Goal: Transaction & Acquisition: Purchase product/service

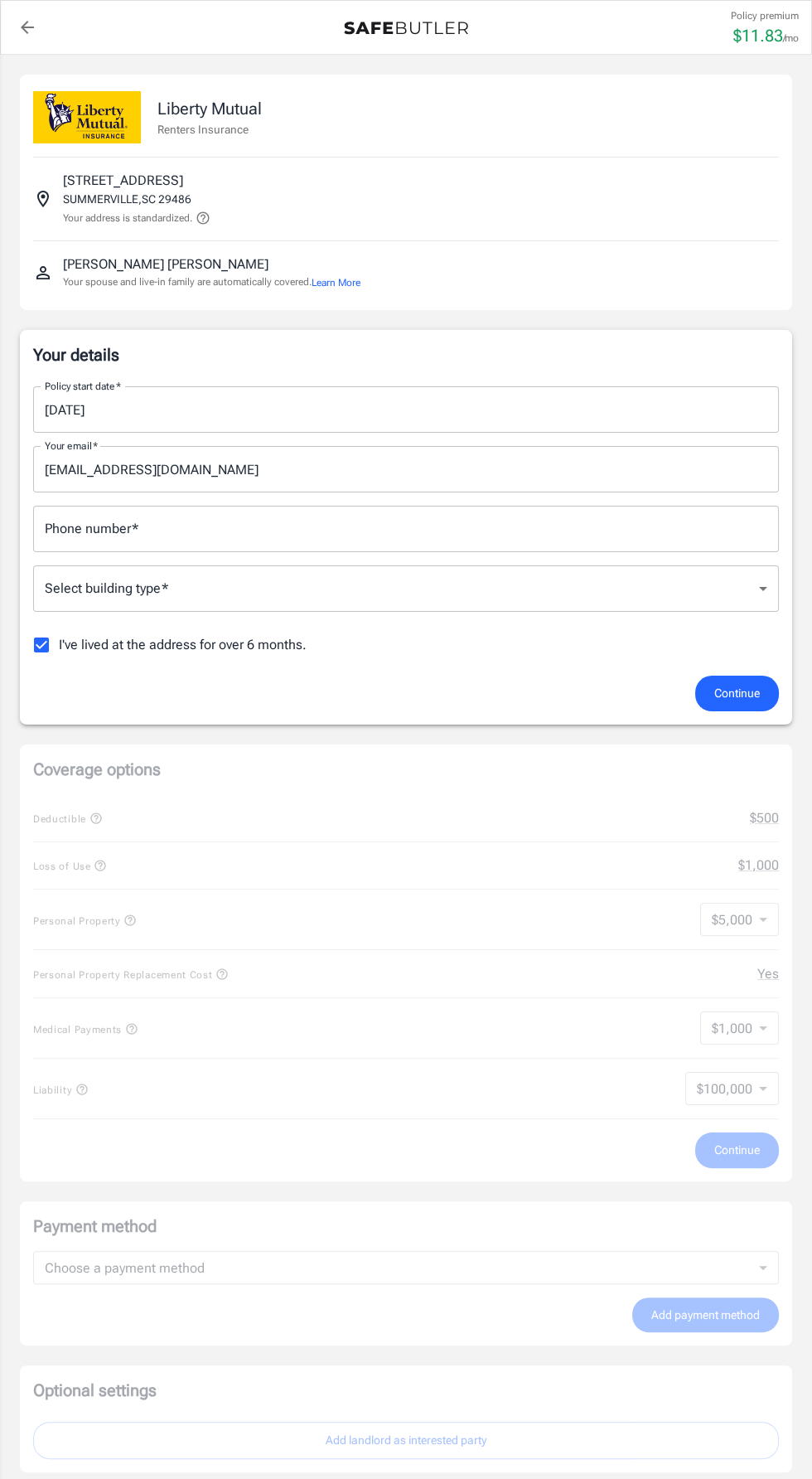
click at [203, 571] on body "Policy premium $ 11.83 /mo Liberty Mutual Renters Insurance [STREET_ADDRESS] Yo…" at bounding box center [406, 1070] width 812 height 2141
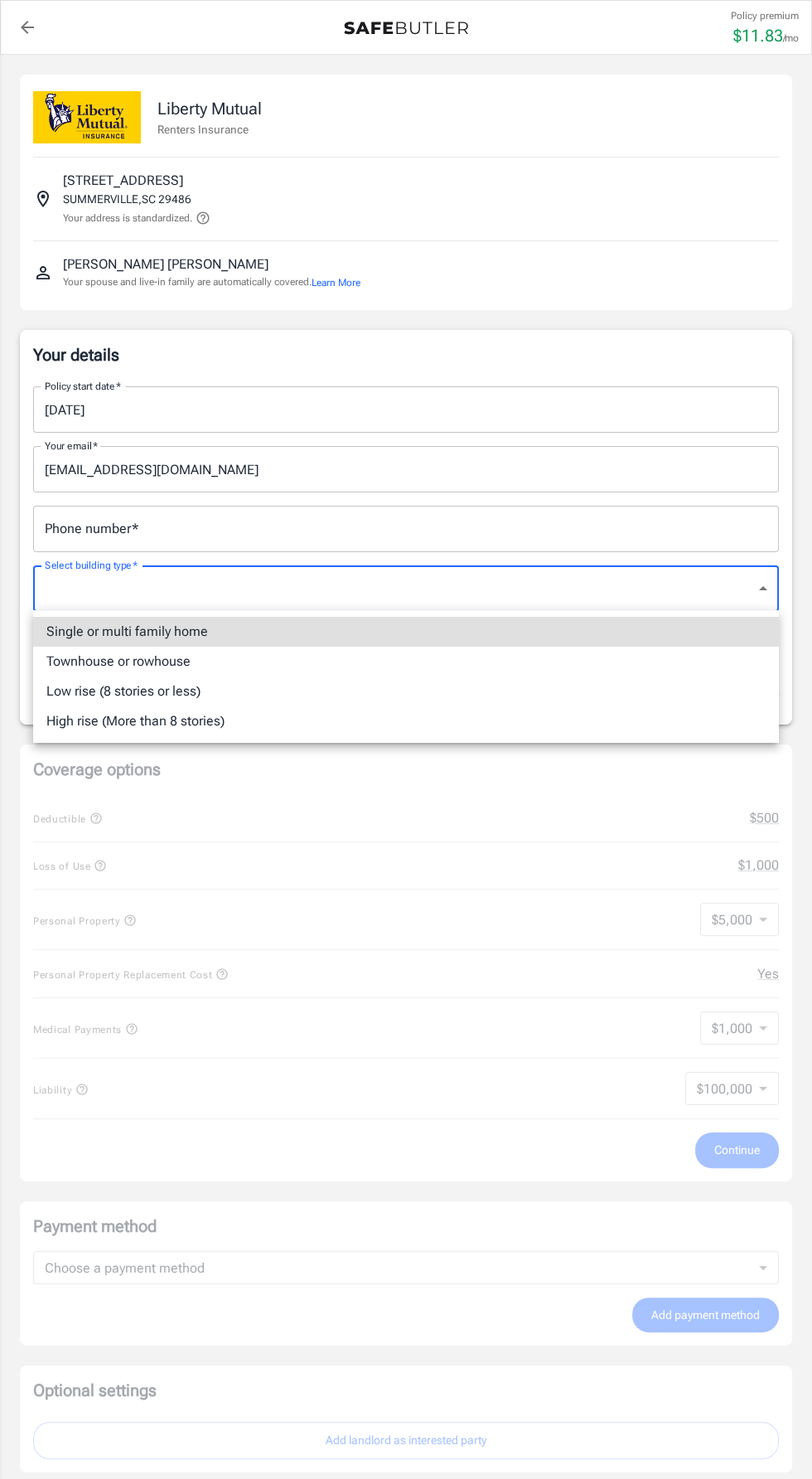
click at [229, 526] on div at bounding box center [406, 739] width 812 height 1479
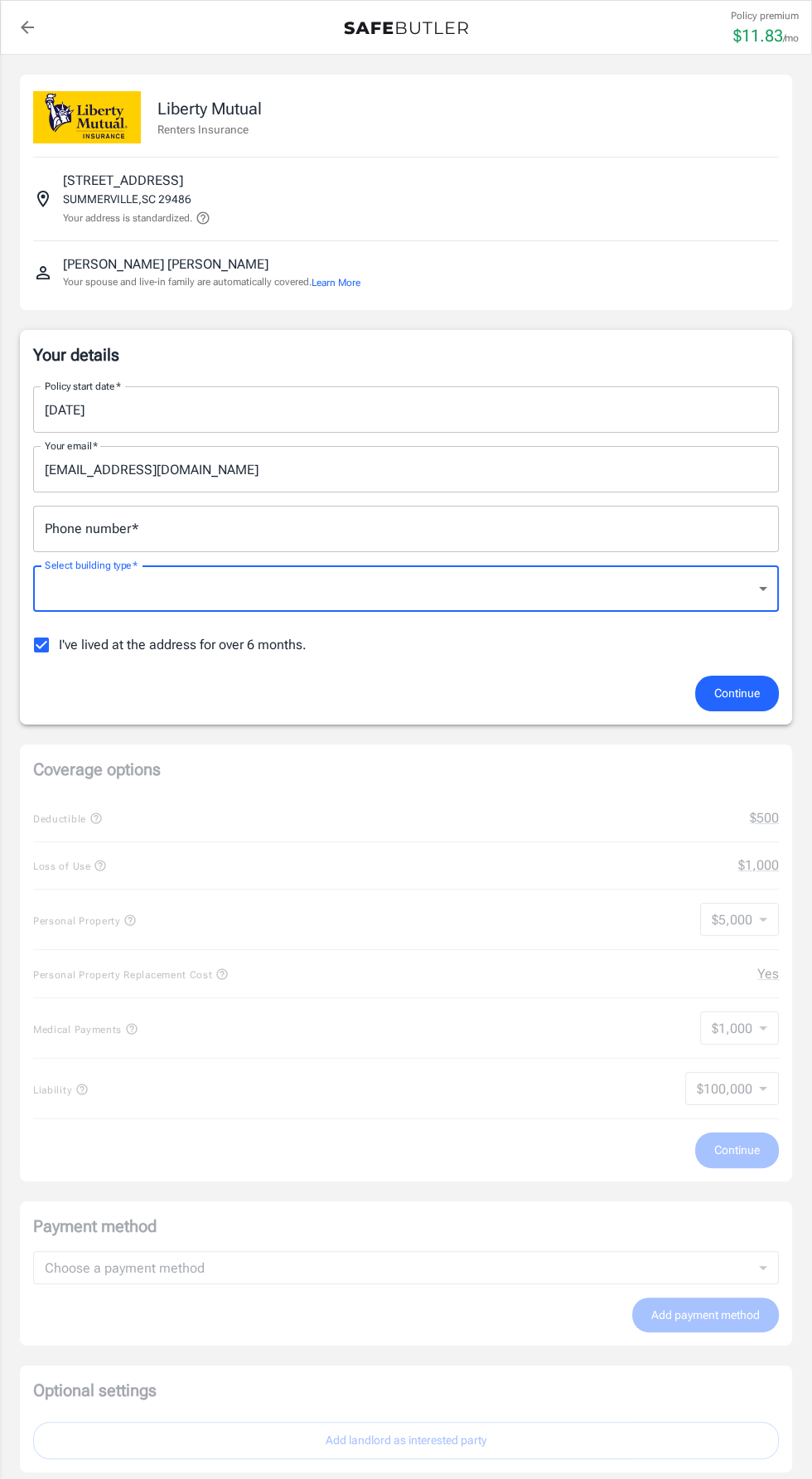
click at [133, 526] on div "Phone number   * Phone number   *" at bounding box center [405, 529] width 746 height 47
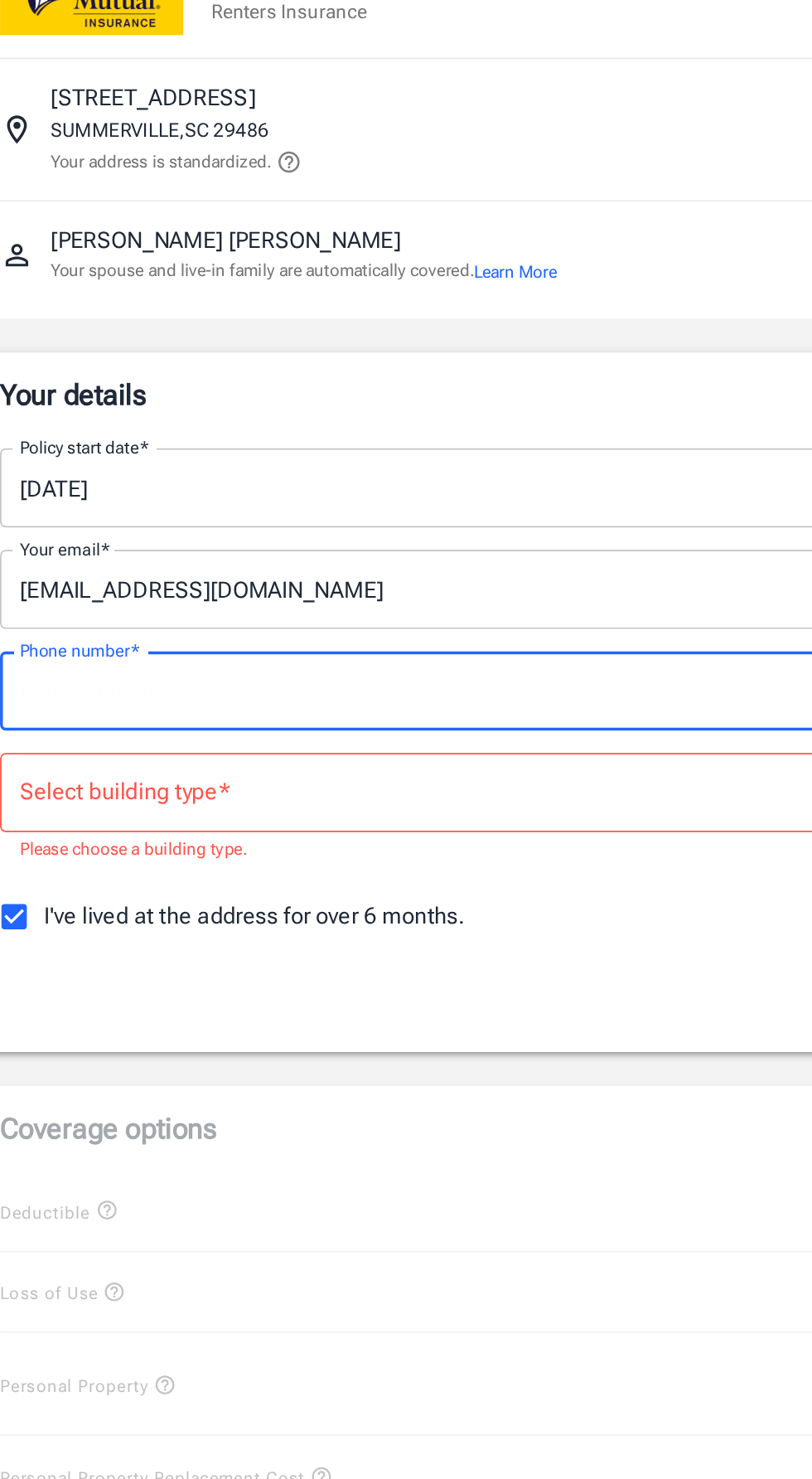
type input "8034968097"
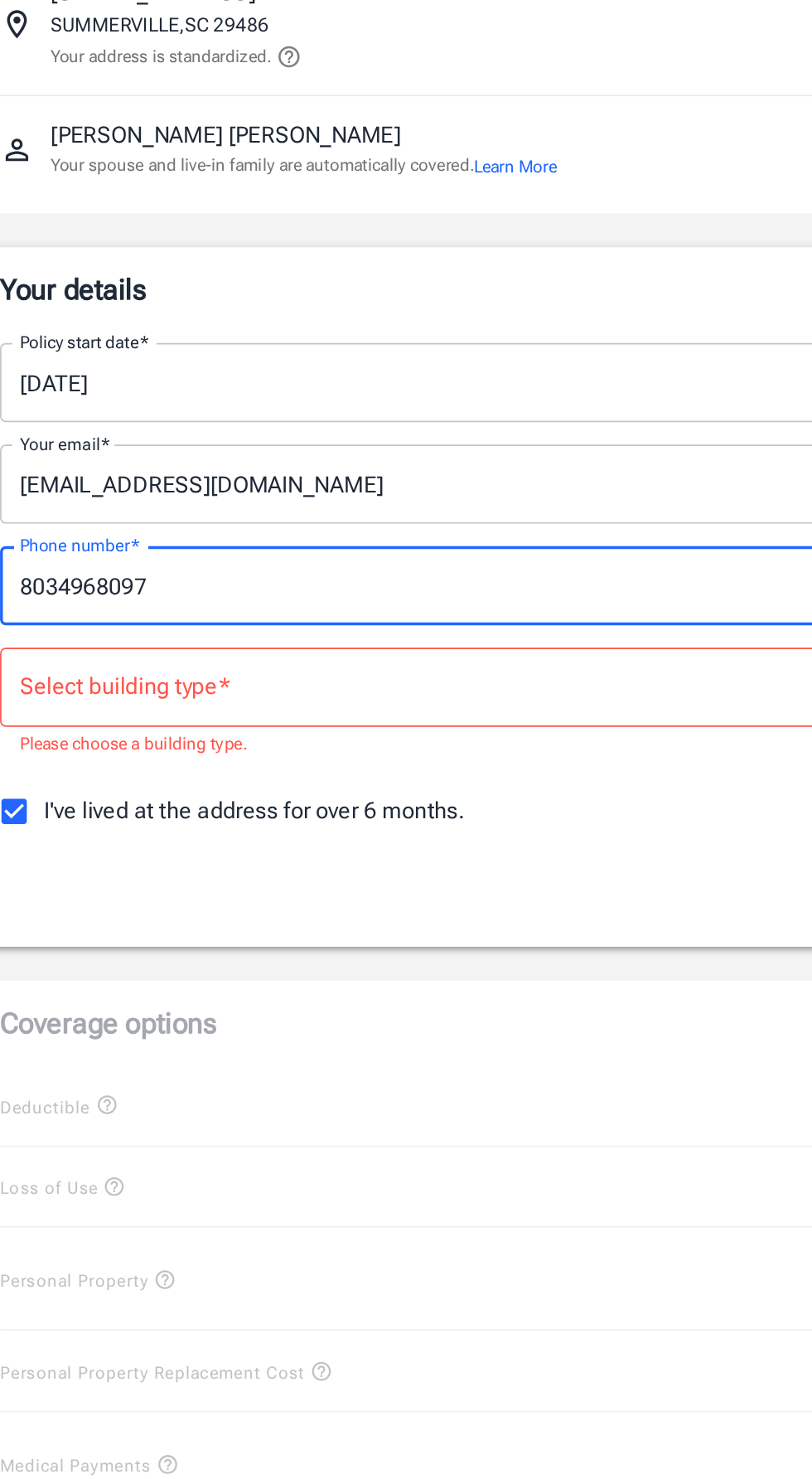
click at [268, 598] on body "Policy premium $ 11.83 /mo Liberty Mutual Renters Insurance [STREET_ADDRESS] Yo…" at bounding box center [406, 1079] width 812 height 2158
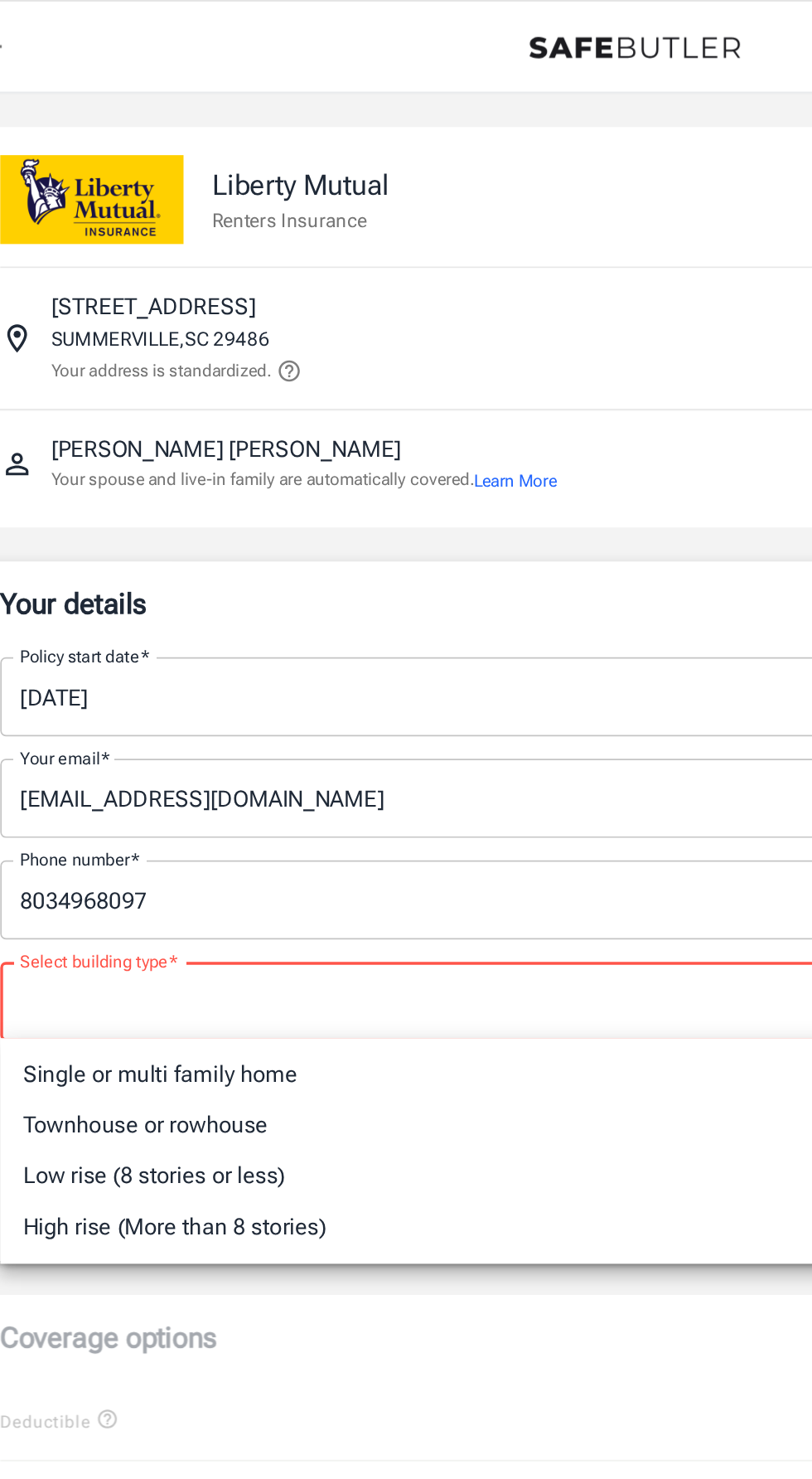
click at [175, 697] on li "Low rise (8 stories or less)" at bounding box center [405, 691] width 746 height 30
type input "lowrise"
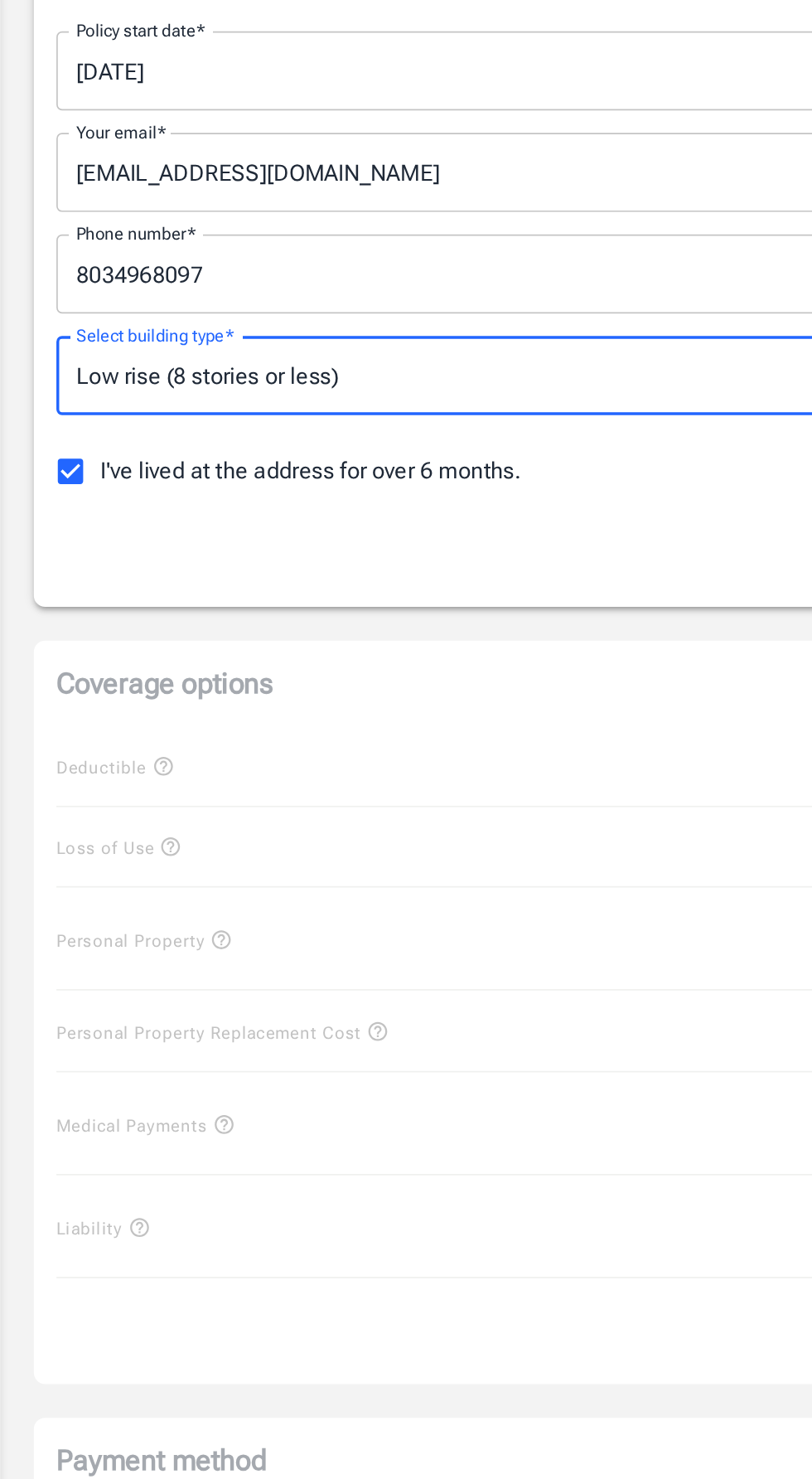
click at [49, 640] on input "I've lived at the address for over 6 months." at bounding box center [41, 645] width 34 height 34
checkbox input "false"
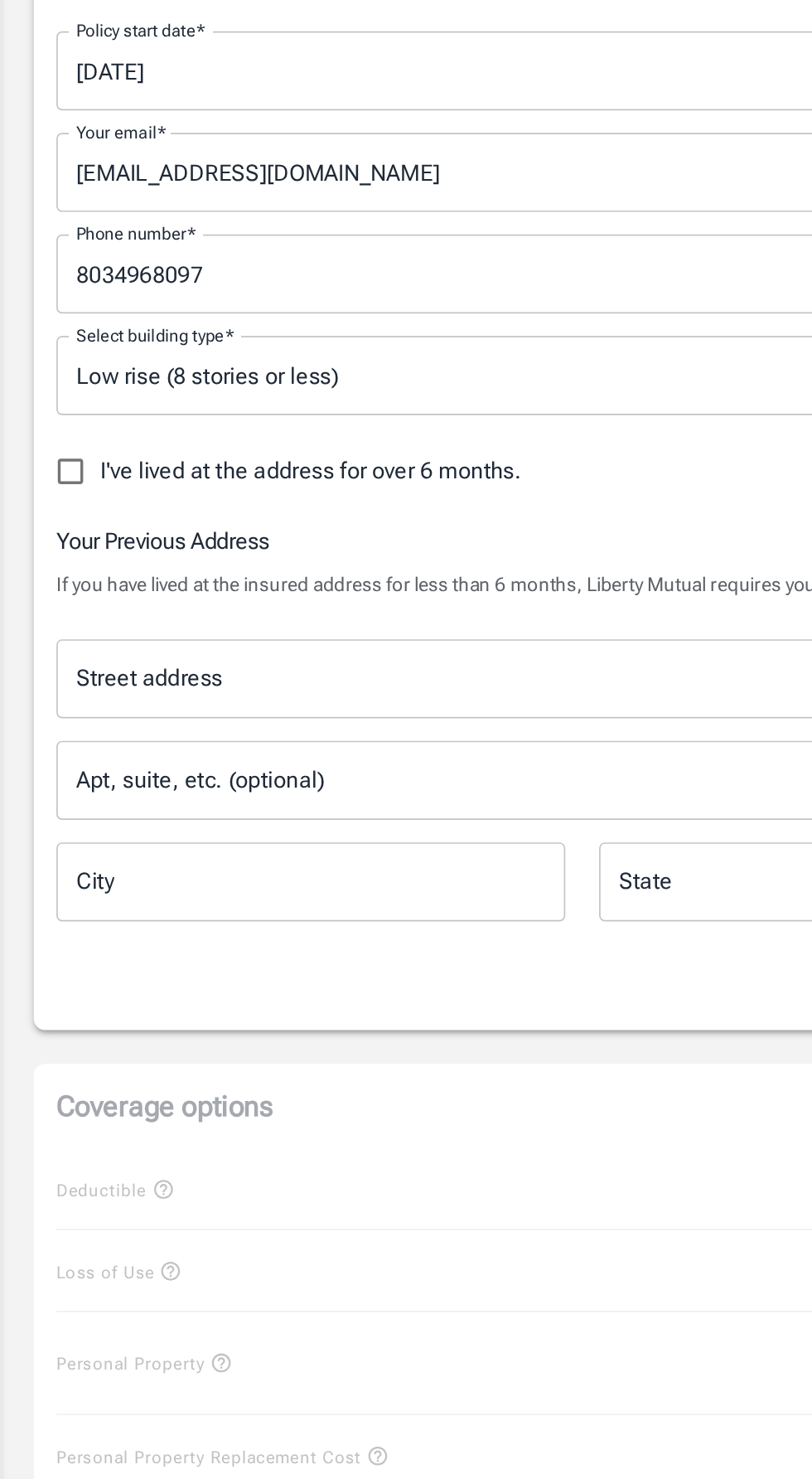
click at [221, 761] on input "Street address" at bounding box center [406, 767] width 731 height 32
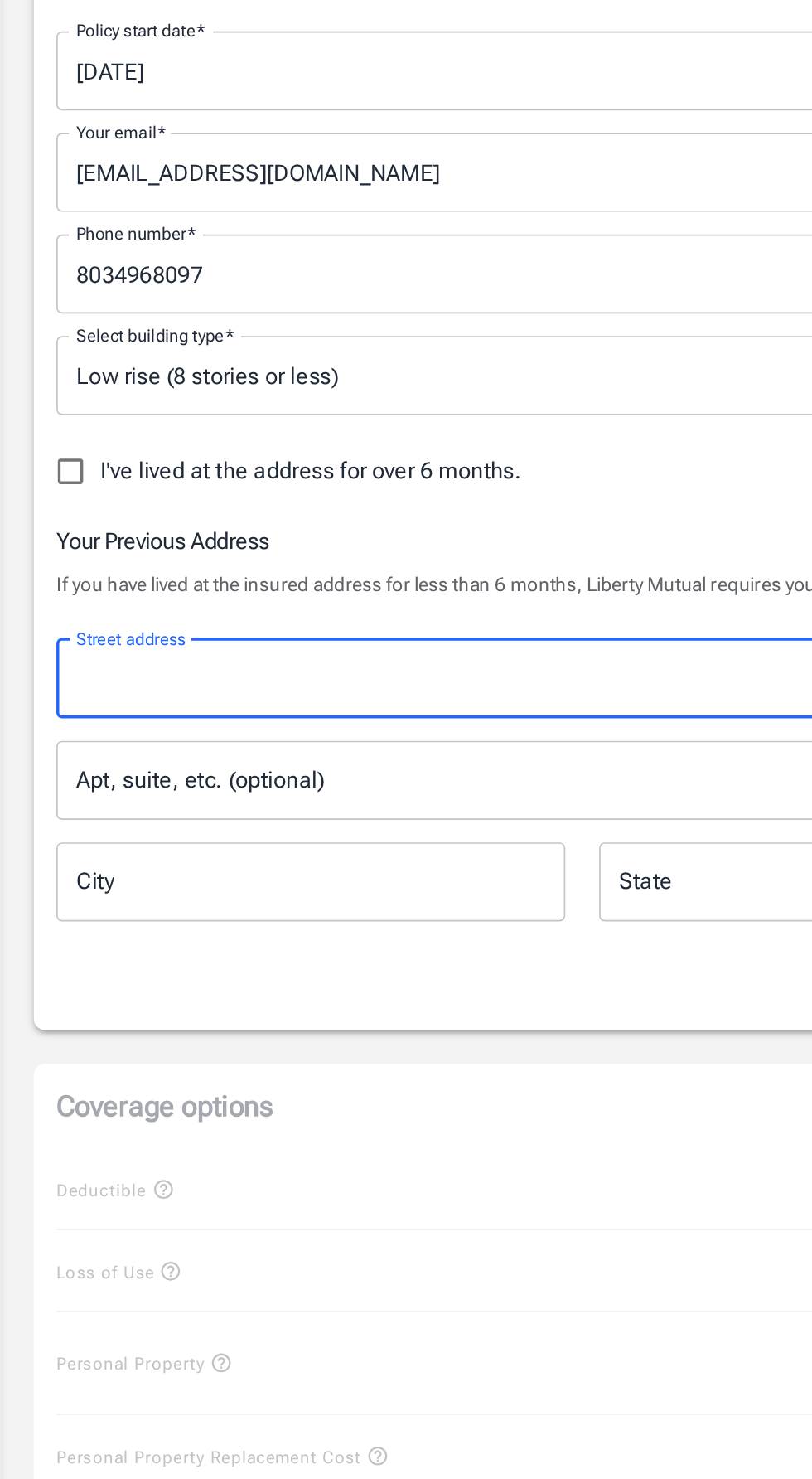
type input "188 Lagoona Drive"
type input "Knightsville"
type input "29483"
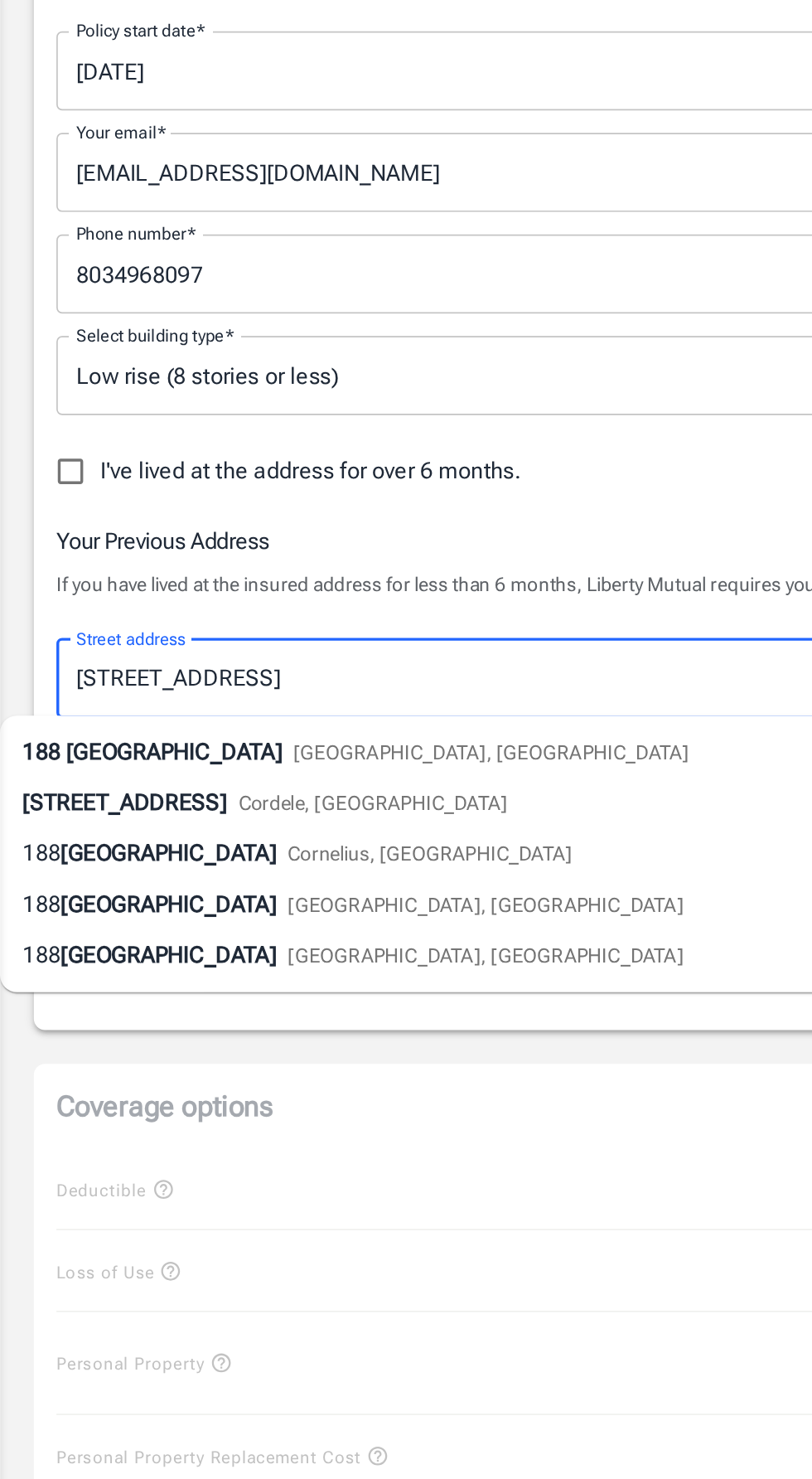
click at [207, 843] on li "188 Lagoona Drive Cordele, GA" at bounding box center [372, 839] width 746 height 30
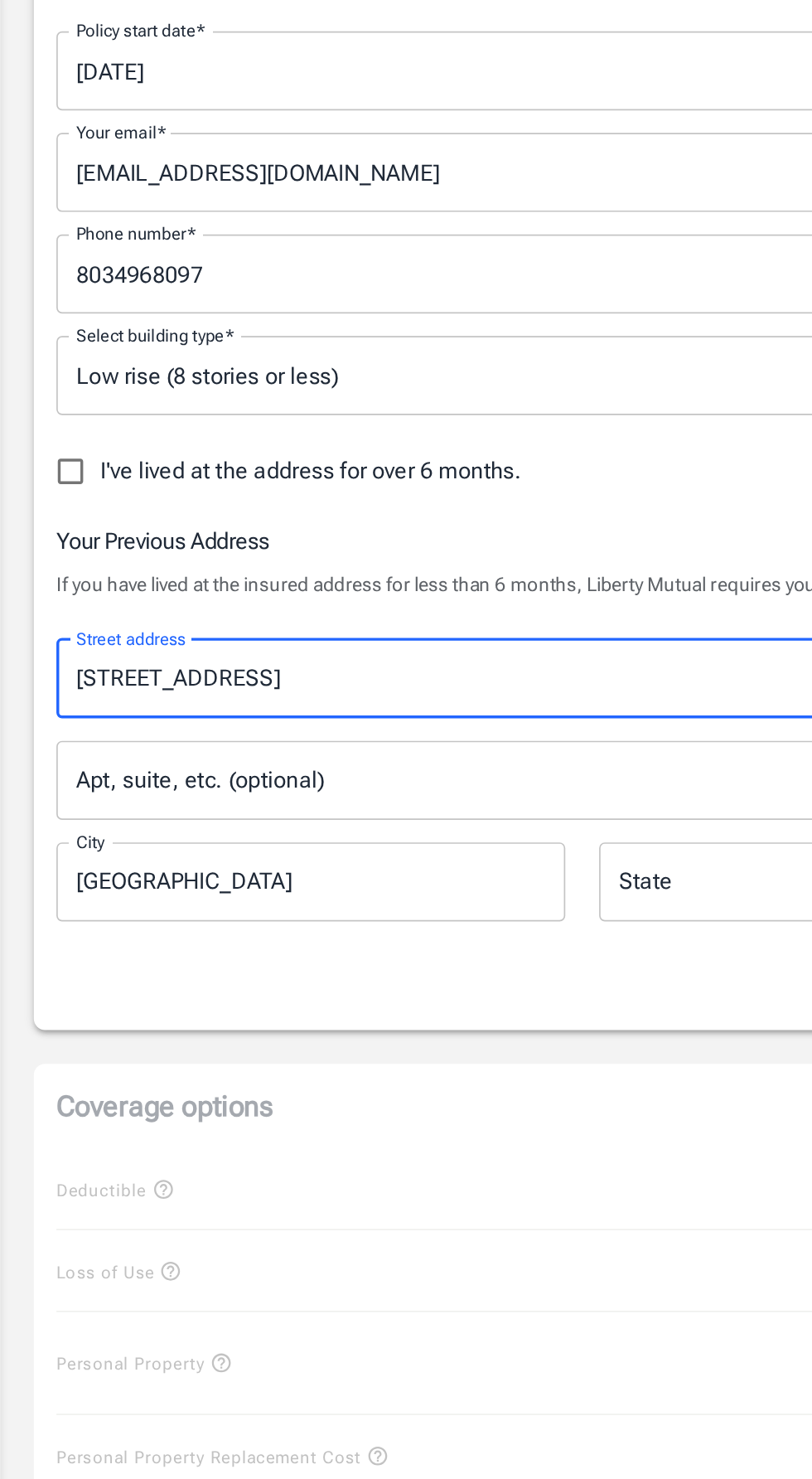
type input "Cordele"
select select "GA"
type input "31015"
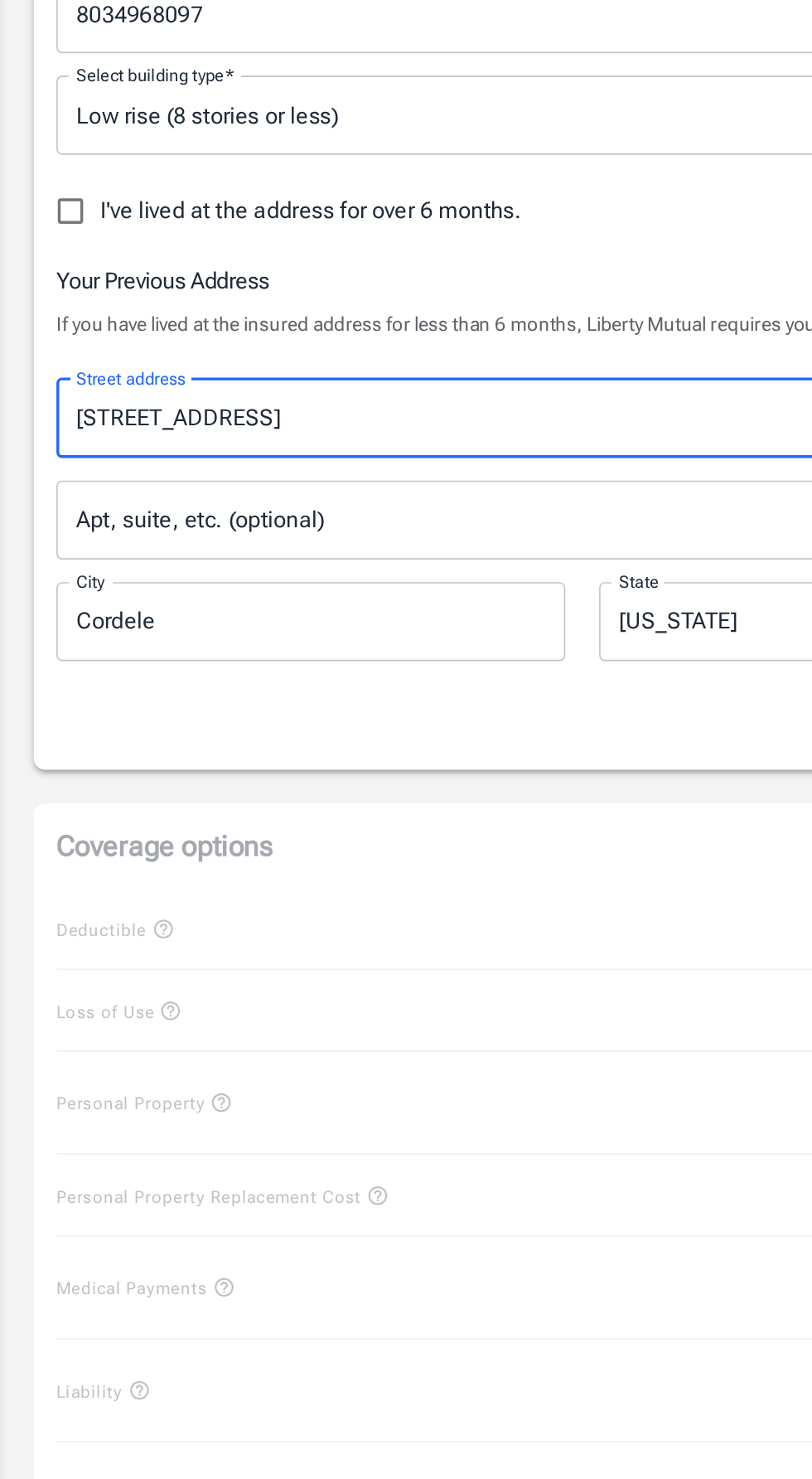
click at [158, 882] on input "Cordele" at bounding box center [182, 887] width 299 height 47
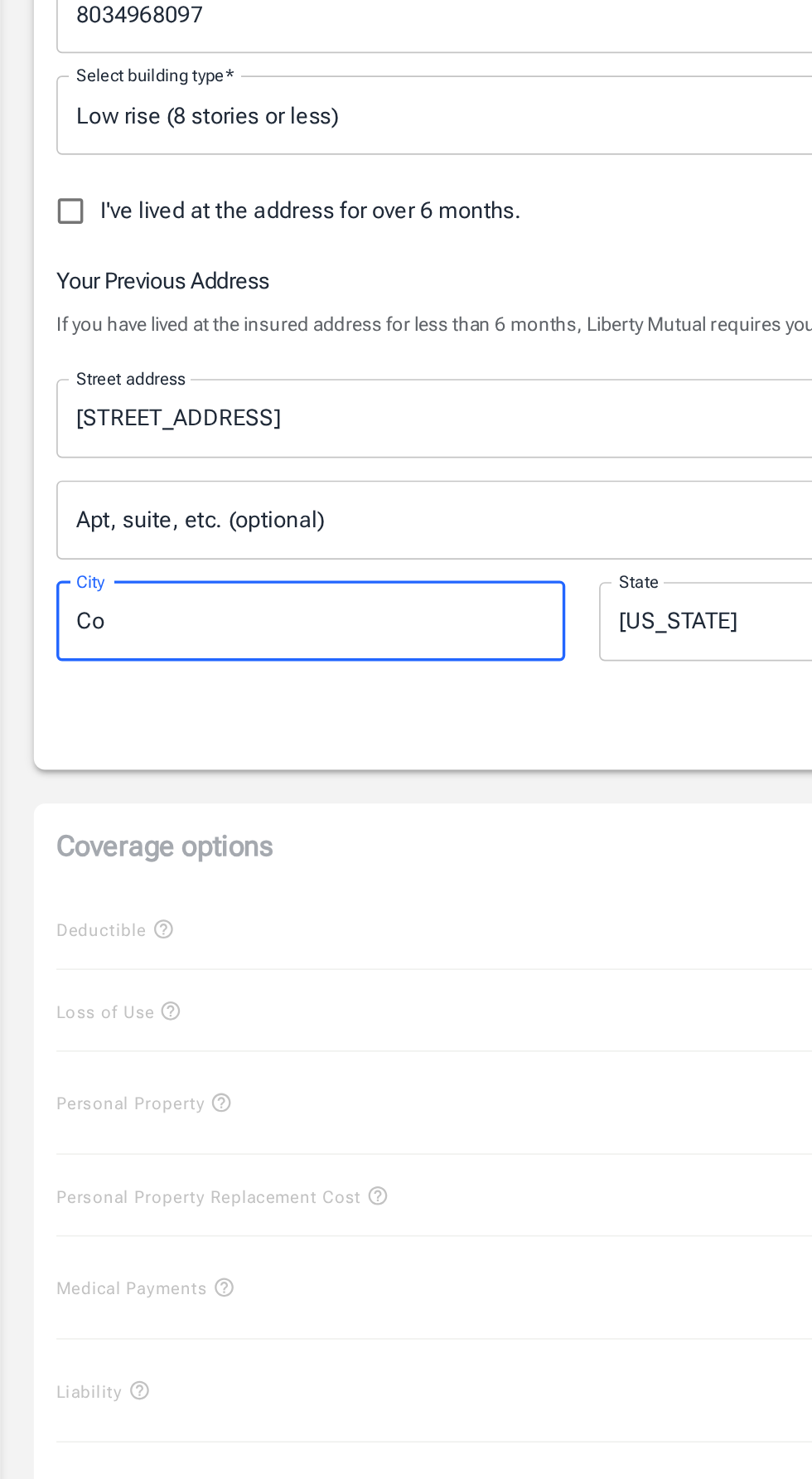
type input "C"
type input "Summerville"
type input "29483"
click at [417, 887] on select "Alabama Alaska Arizona Arkansas California Colorado Connecticut Delaware Distri…" at bounding box center [470, 887] width 235 height 47
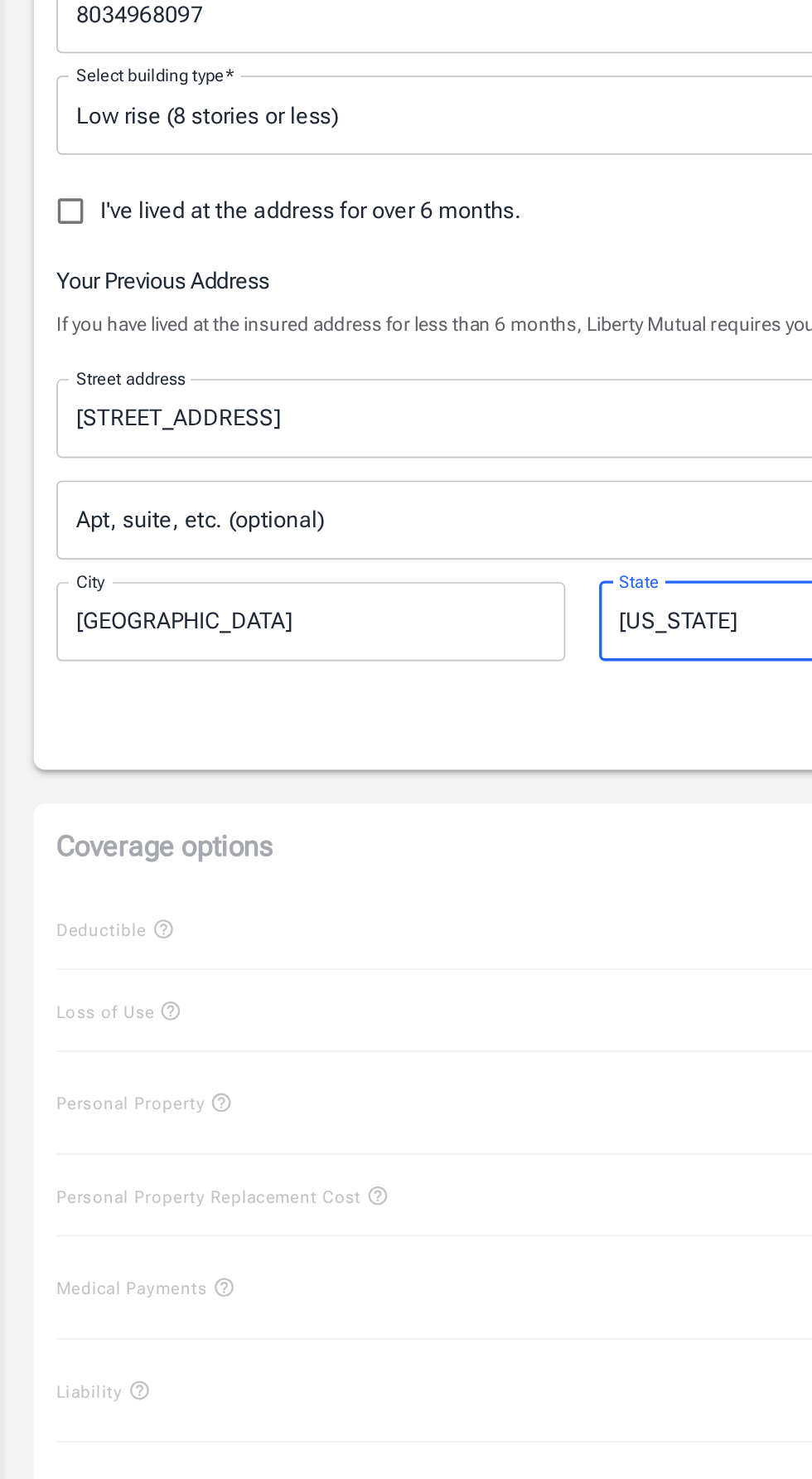
select select "SC"
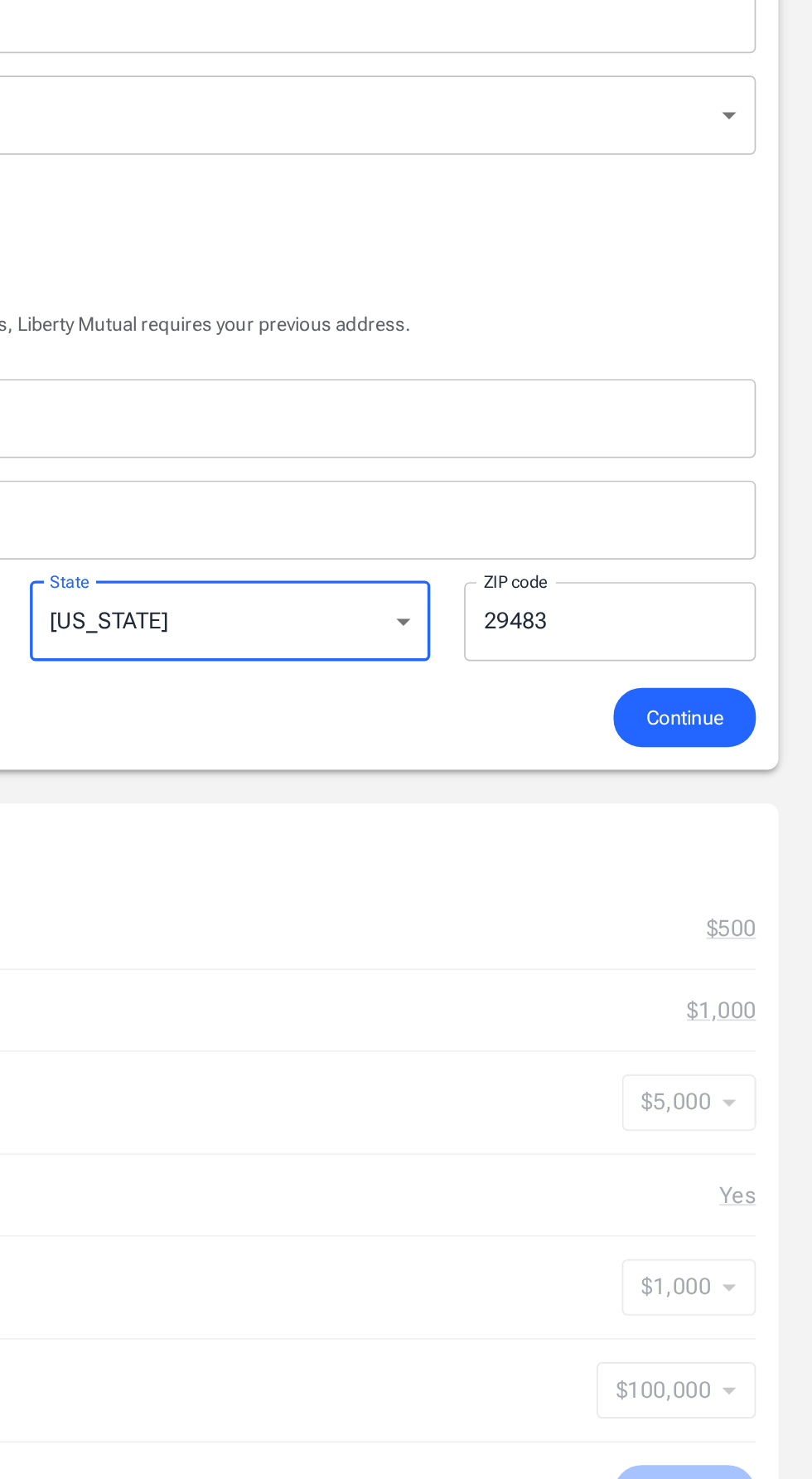
click at [747, 949] on span "Continue" at bounding box center [737, 943] width 46 height 21
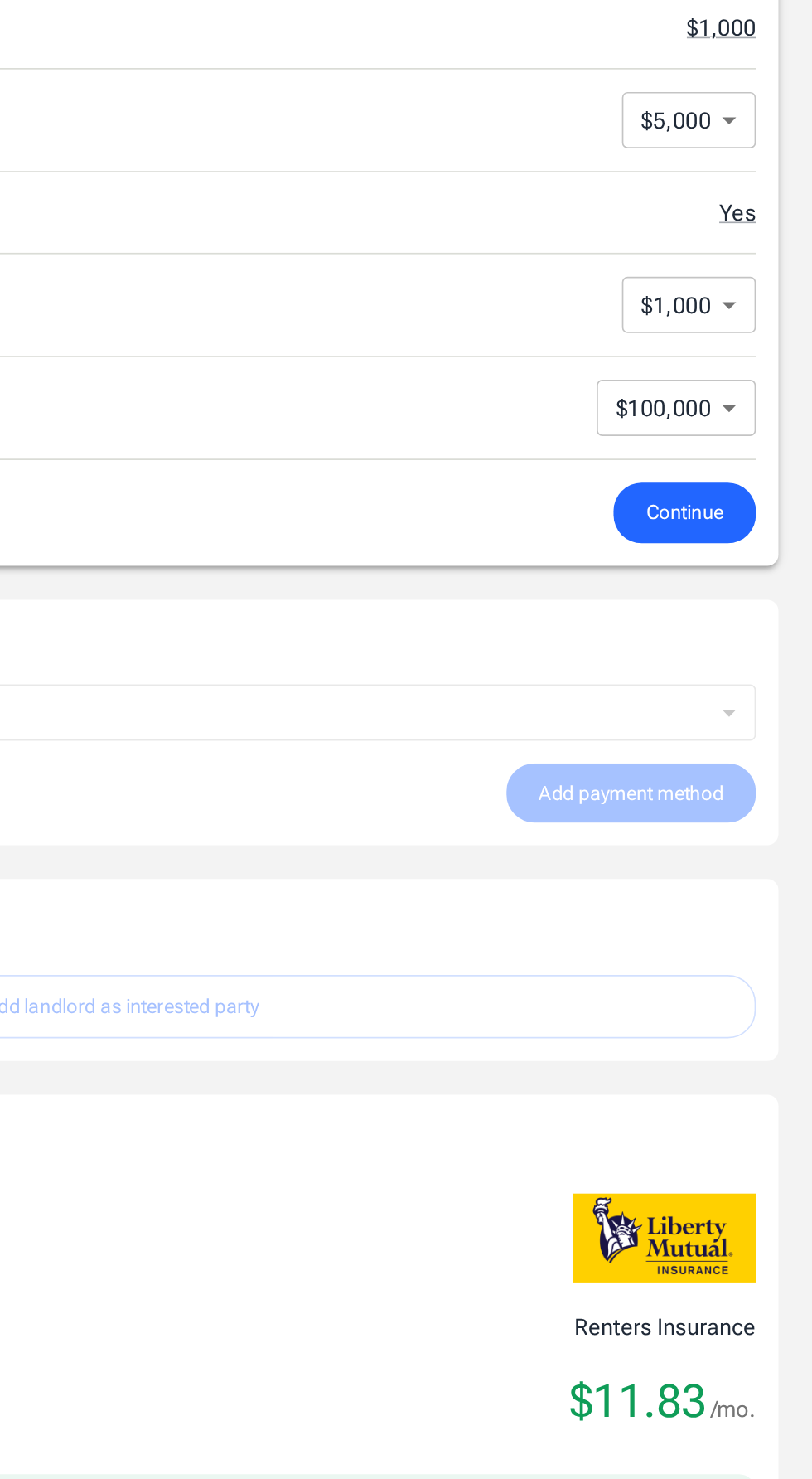
scroll to position [351, 0]
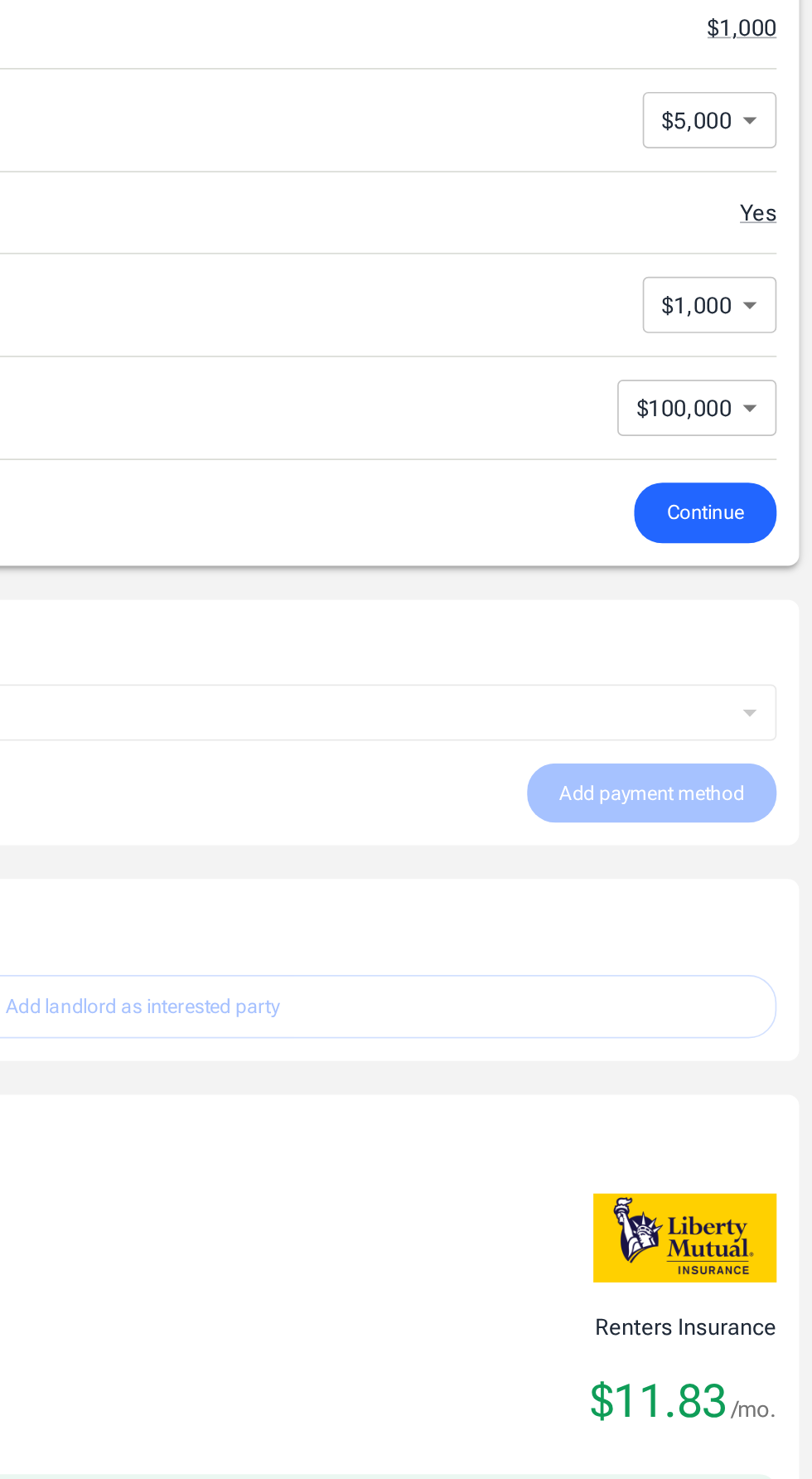
click at [753, 784] on button "Continue" at bounding box center [736, 801] width 84 height 35
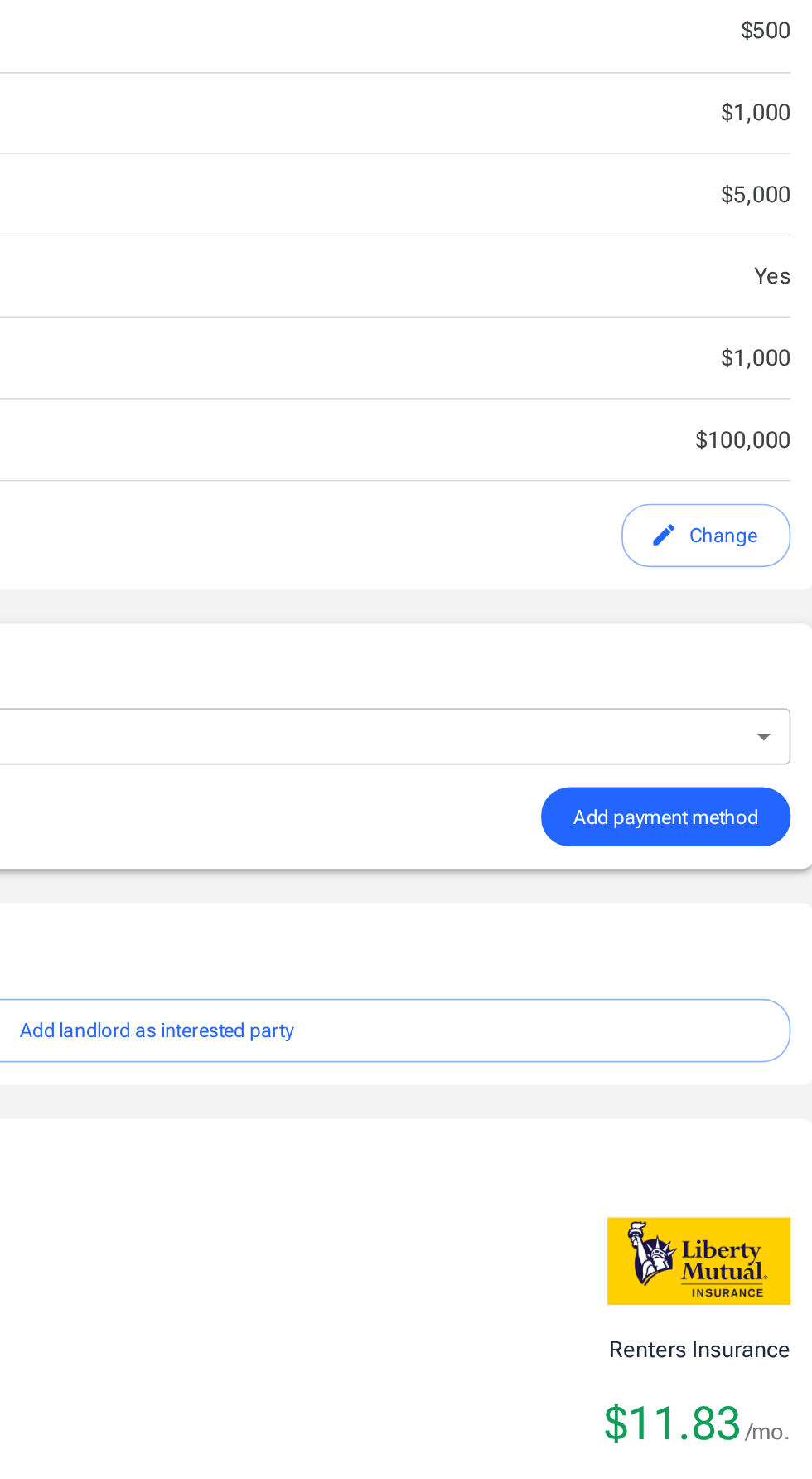
click at [746, 934] on span "Add payment method" at bounding box center [705, 931] width 109 height 21
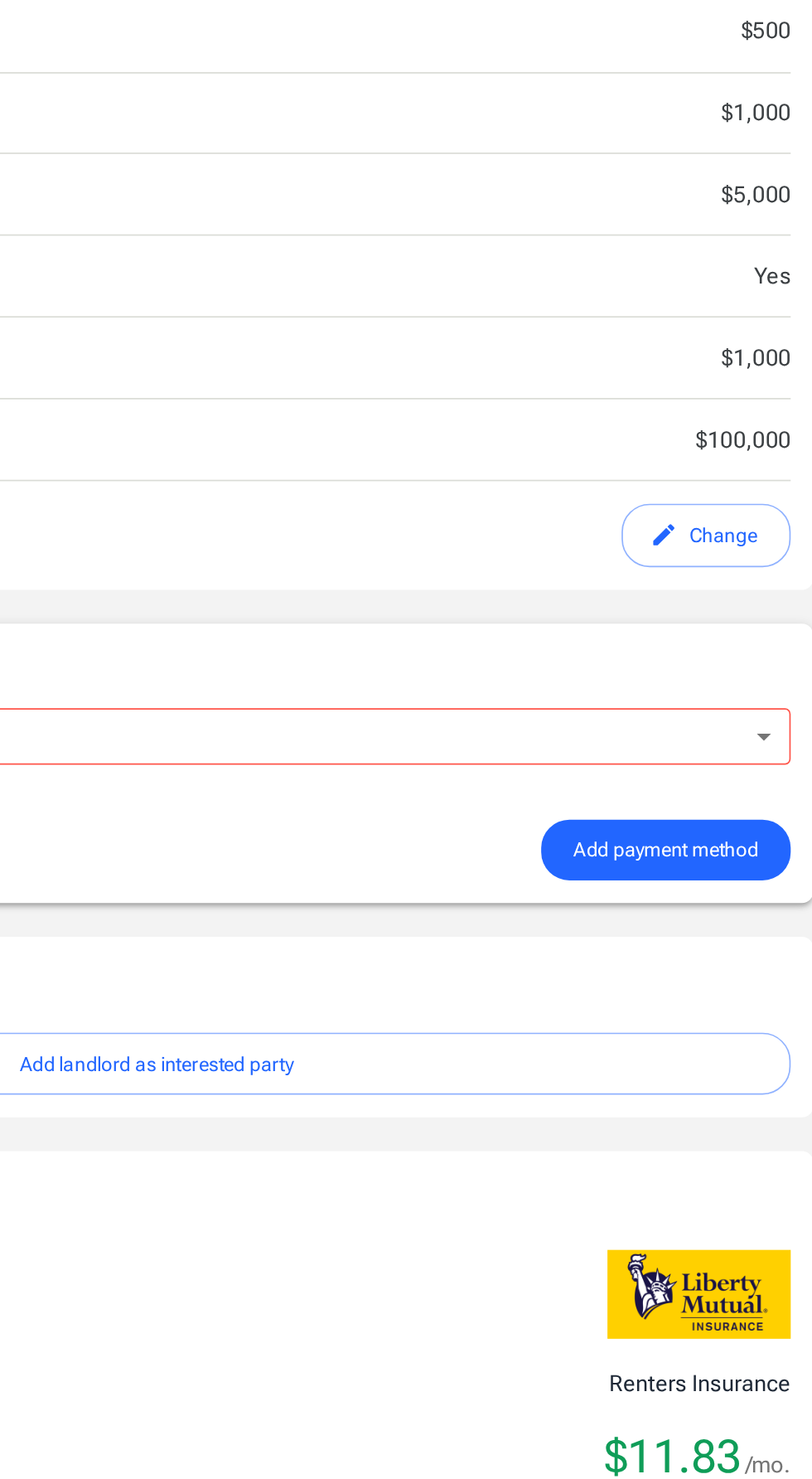
click at [765, 887] on body "Policy premium $ 11.83 /mo Liberty Mutual Renters Insurance 900 BROOKSTONE WAY …" at bounding box center [406, 712] width 812 height 2128
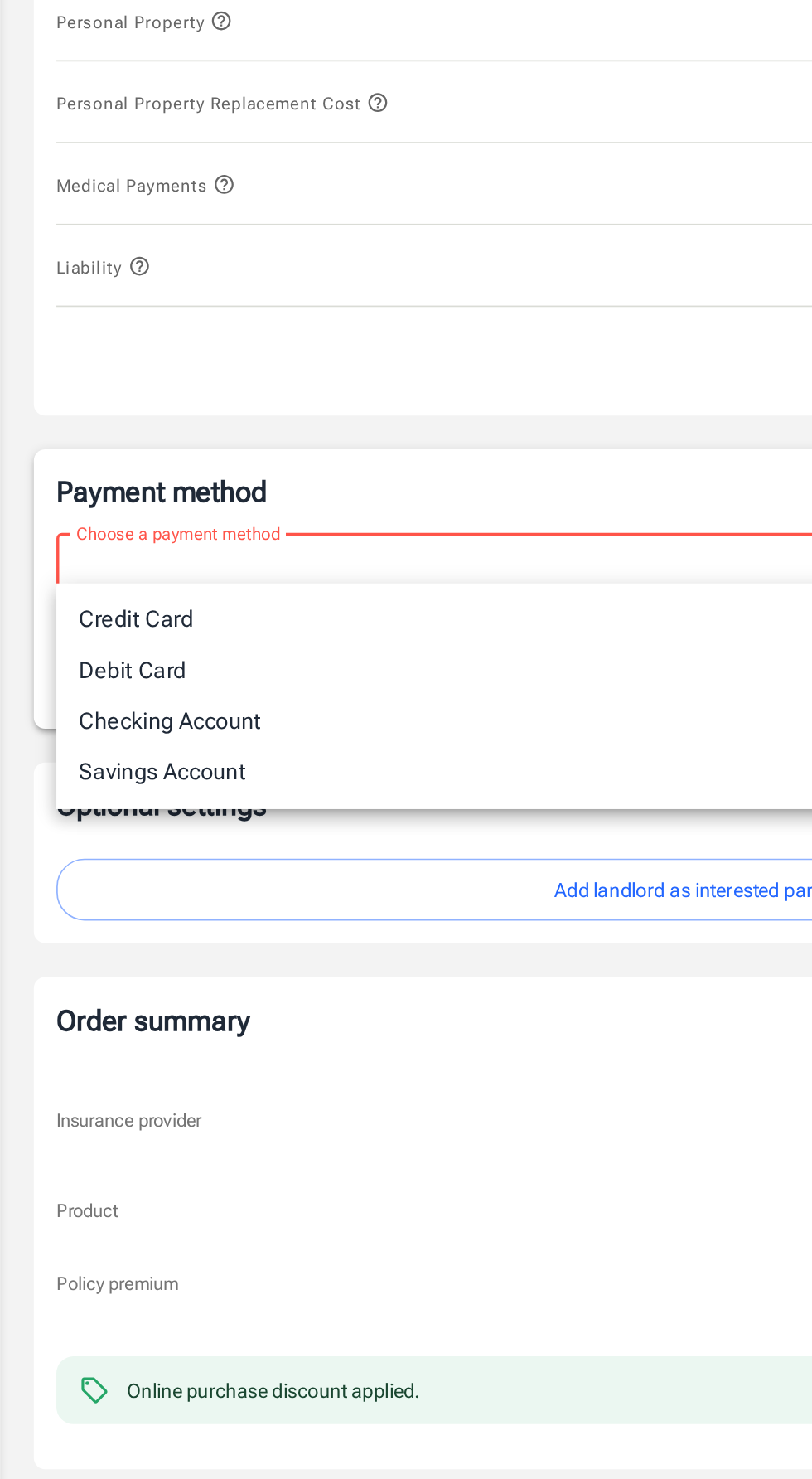
click at [96, 949] on li "Debit Card" at bounding box center [405, 947] width 746 height 30
type input "debit"
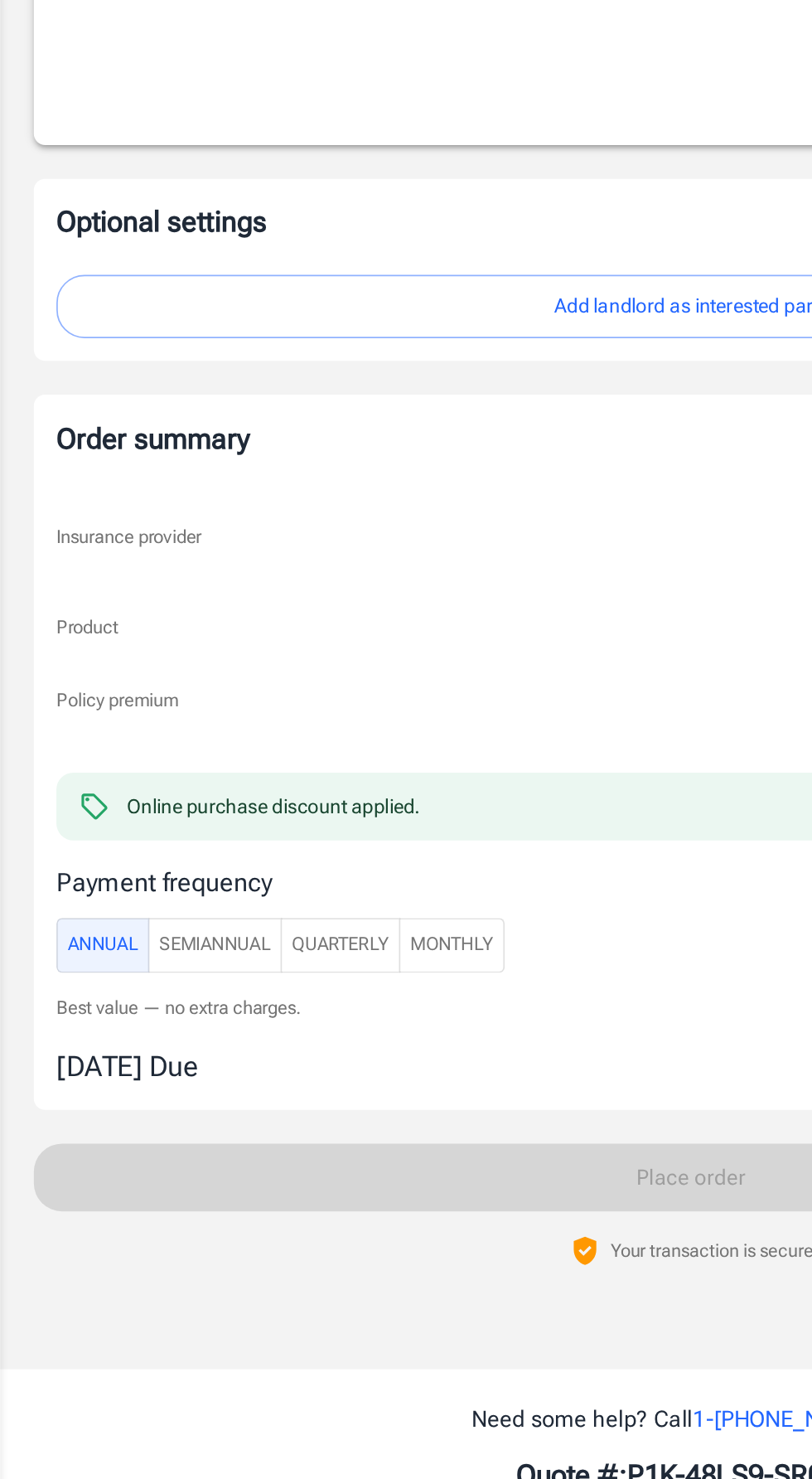
scroll to position [1175, 0]
click at [288, 1031] on span "Monthly" at bounding box center [265, 1028] width 49 height 19
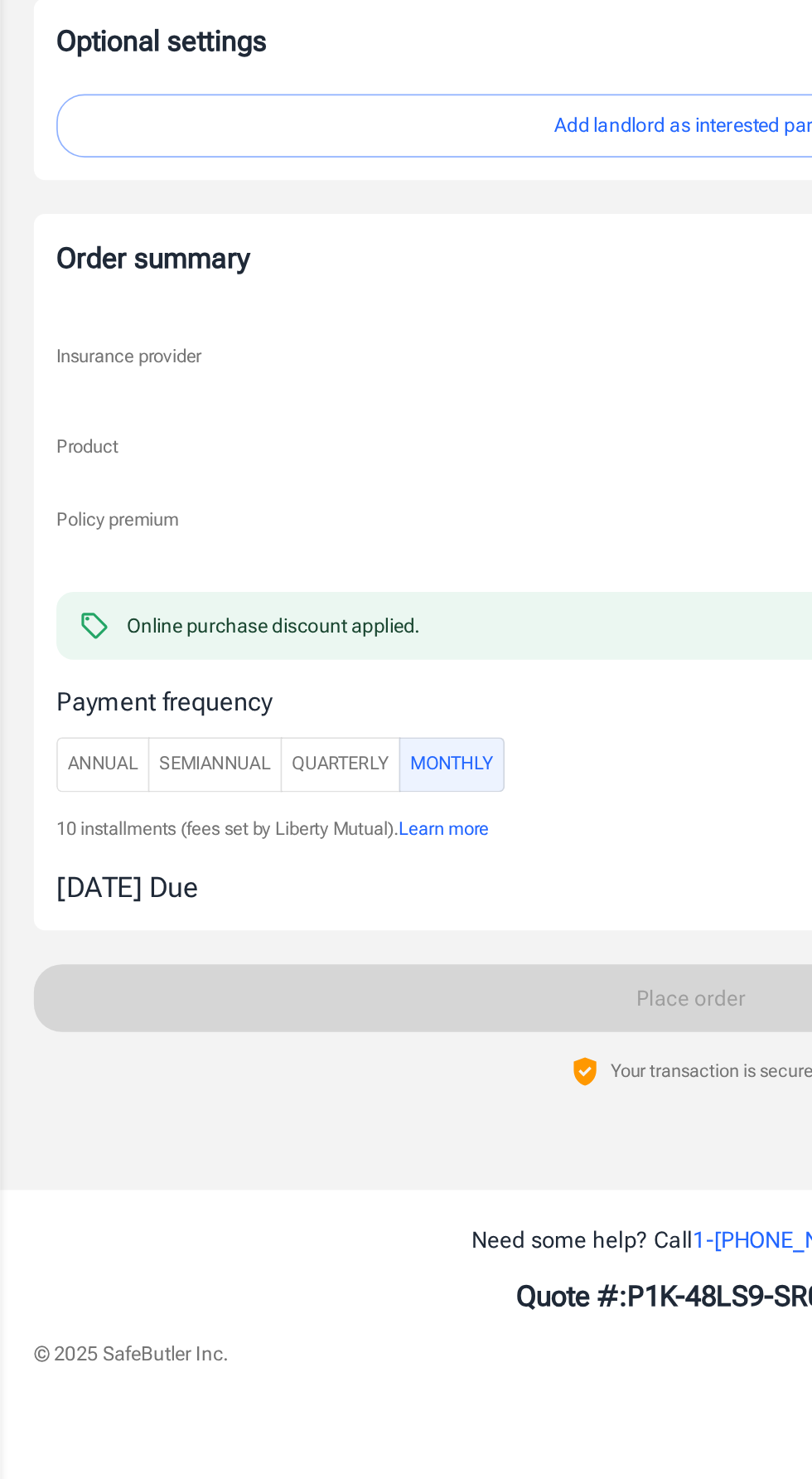
scroll to position [1151, 0]
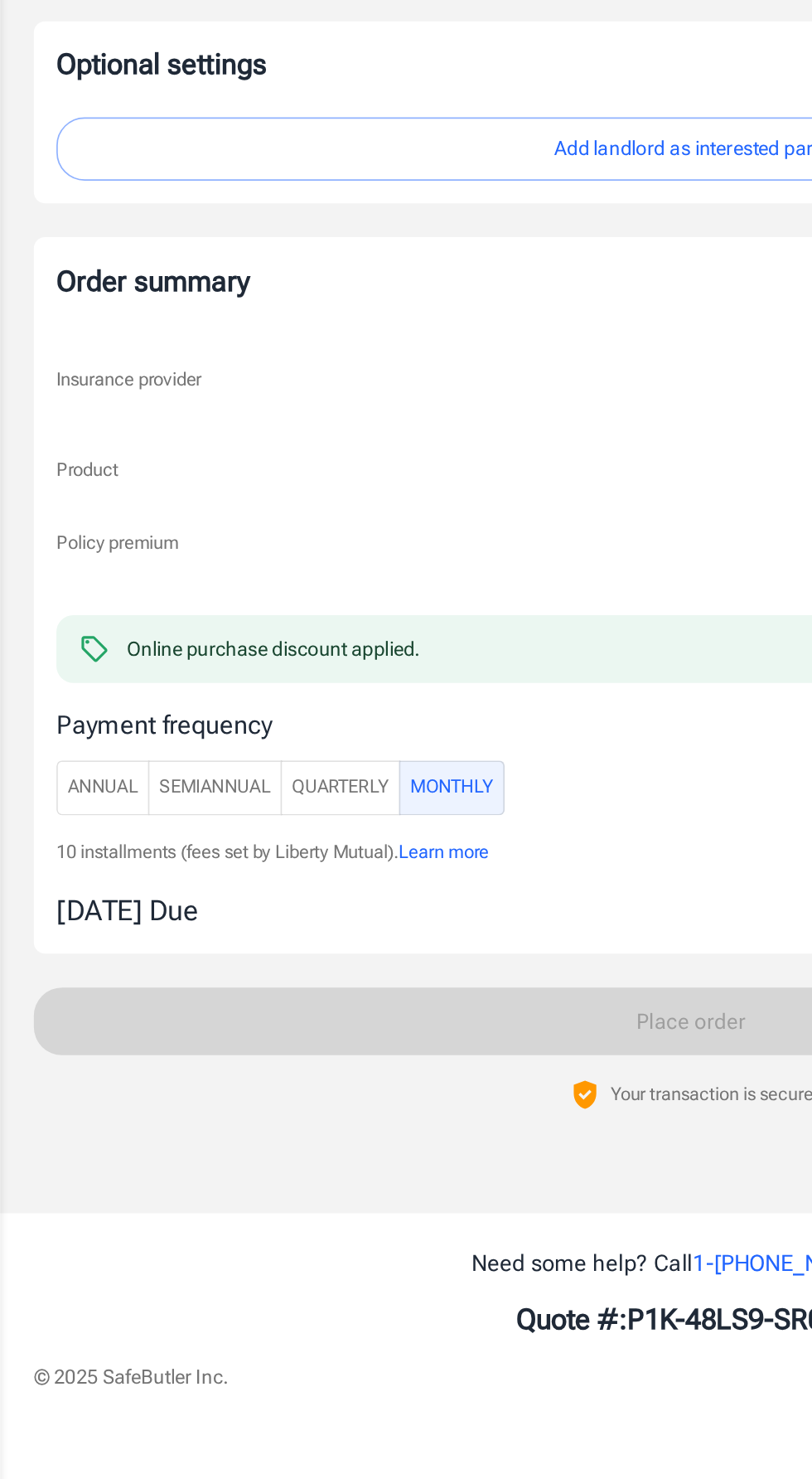
click at [53, 1048] on span "Annual" at bounding box center [60, 1051] width 41 height 19
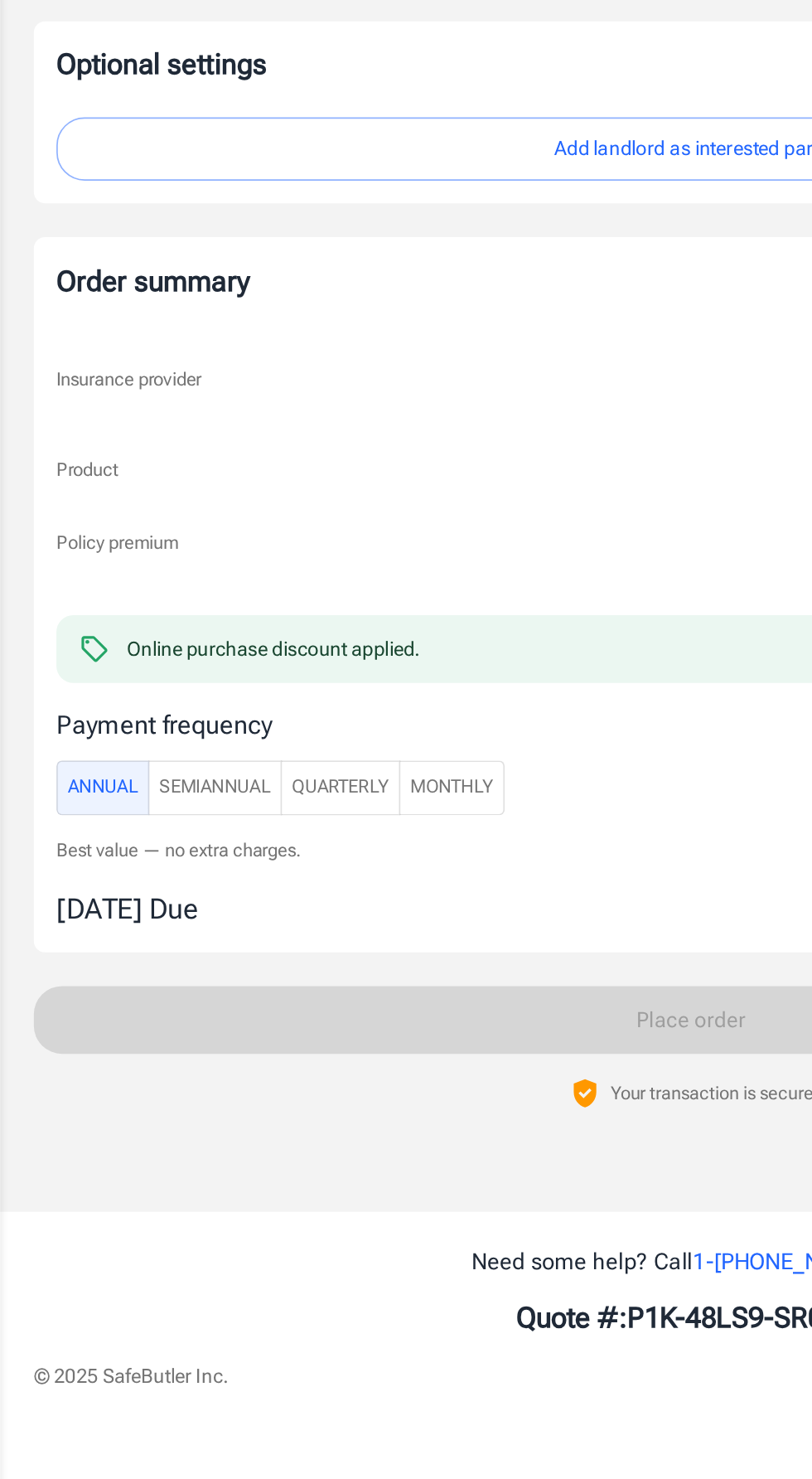
click at [260, 1048] on span "Monthly" at bounding box center [265, 1051] width 49 height 19
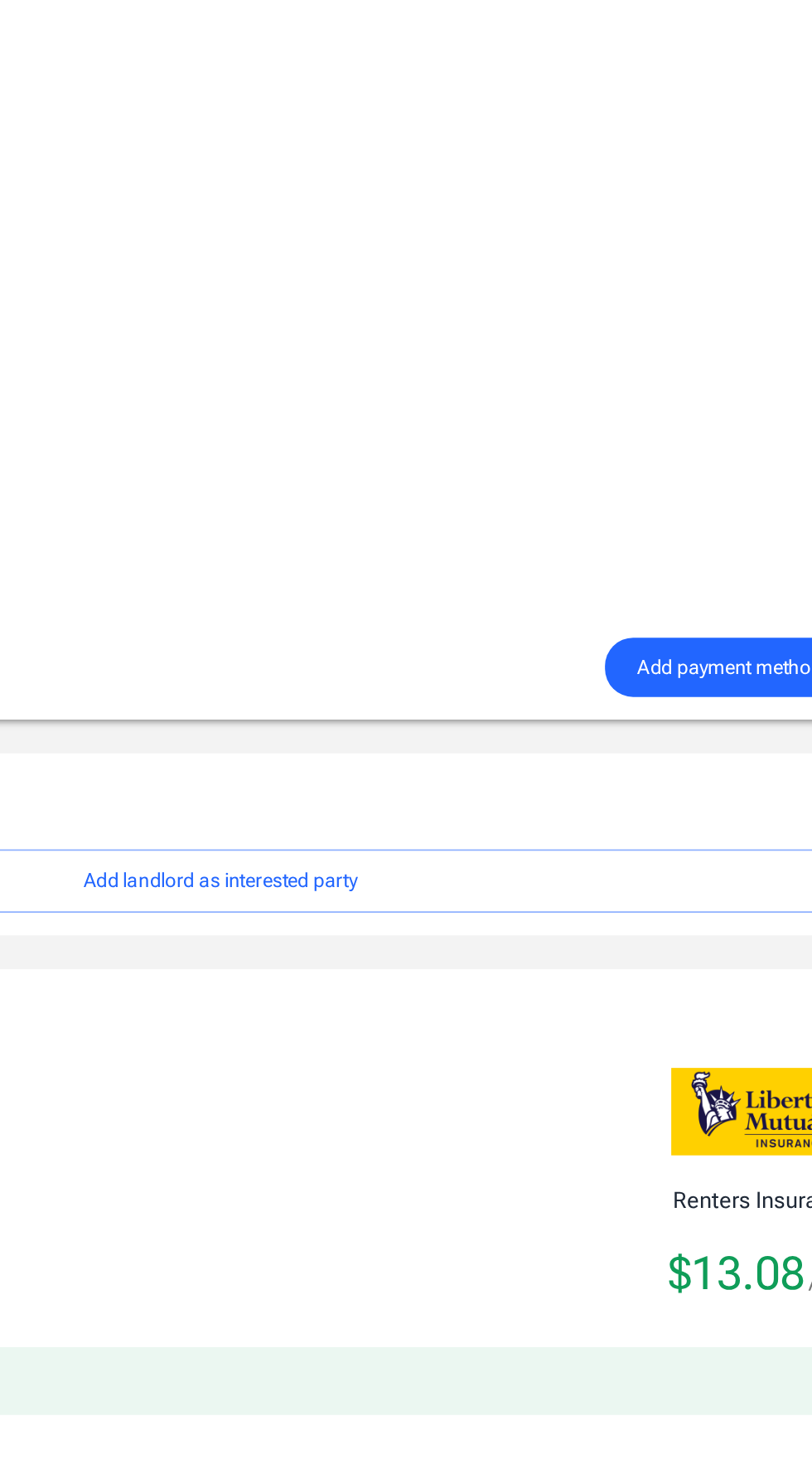
click at [703, 550] on span "Add payment method" at bounding box center [705, 551] width 109 height 21
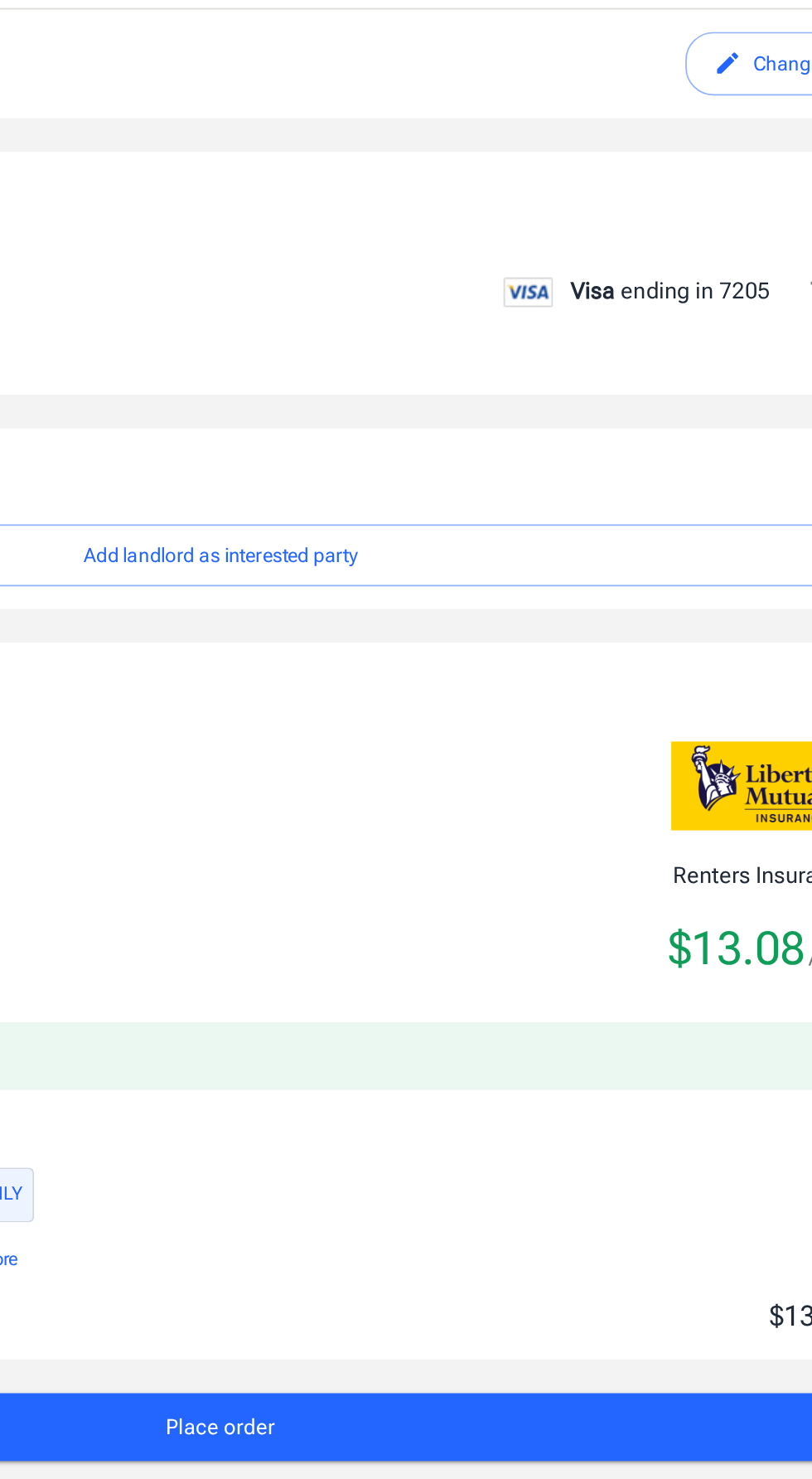
scroll to position [754, 0]
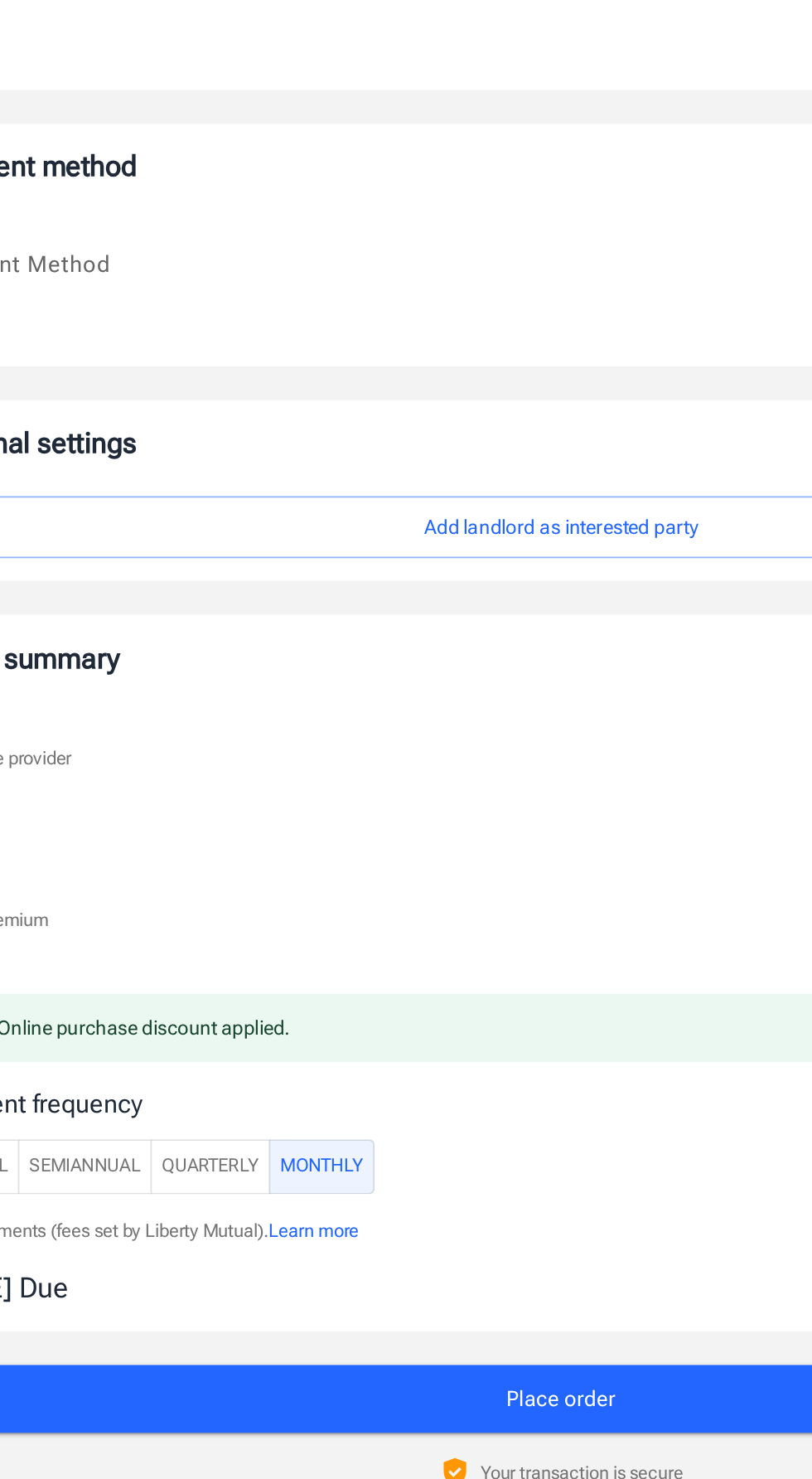
click at [442, 1160] on button "Place order" at bounding box center [406, 1163] width 772 height 40
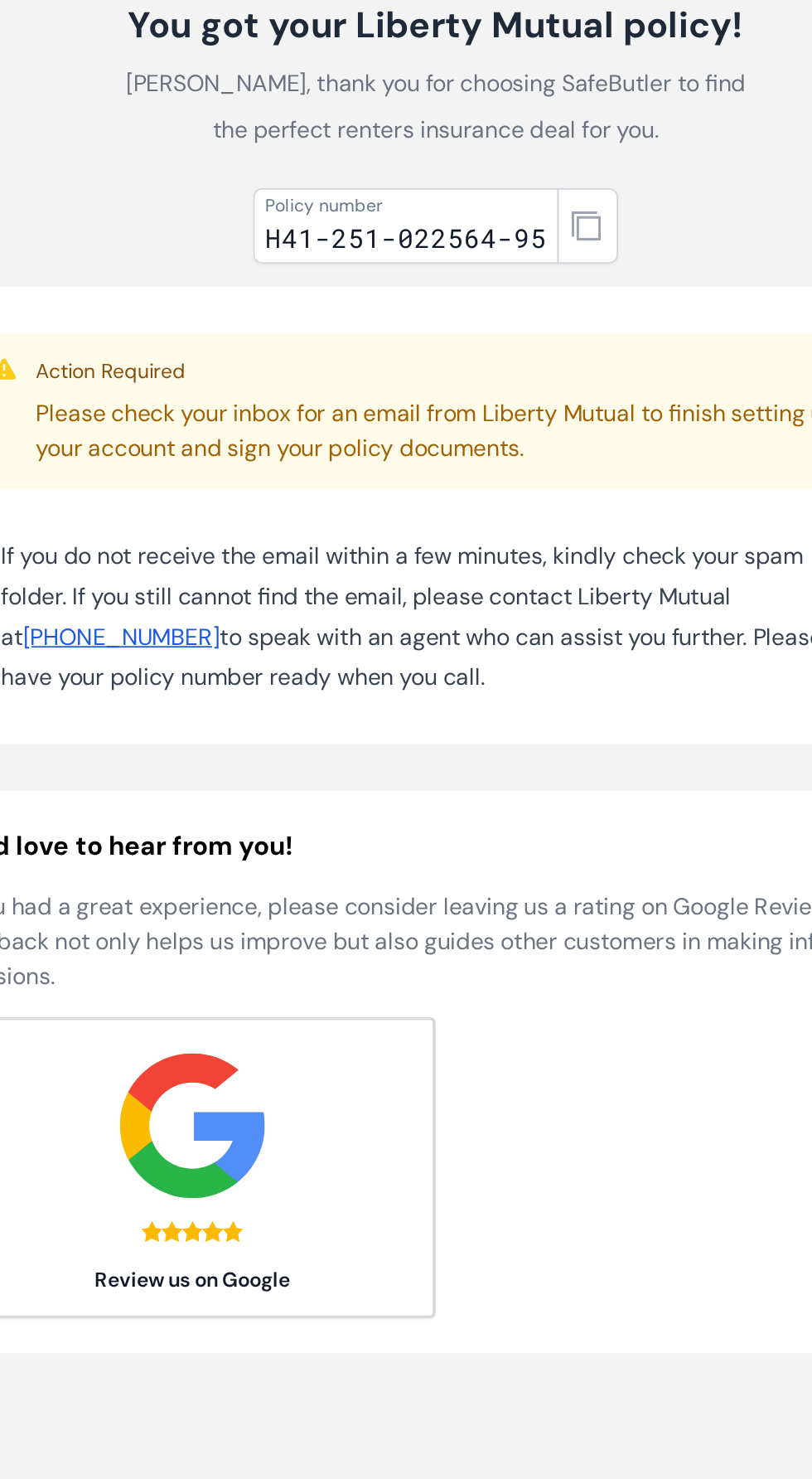
click at [590, 423] on div "Action Required Please check your inbox for an email from Liberty Mutual to fin…" at bounding box center [406, 392] width 544 height 90
